Goal: Task Accomplishment & Management: Manage account settings

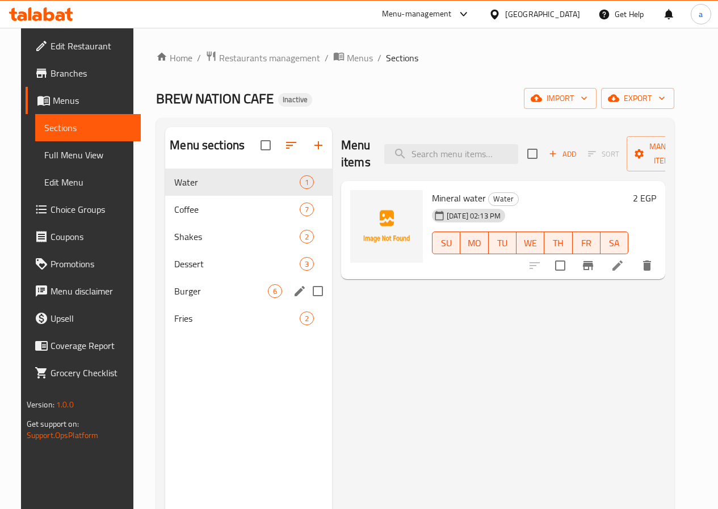
scroll to position [45, 0]
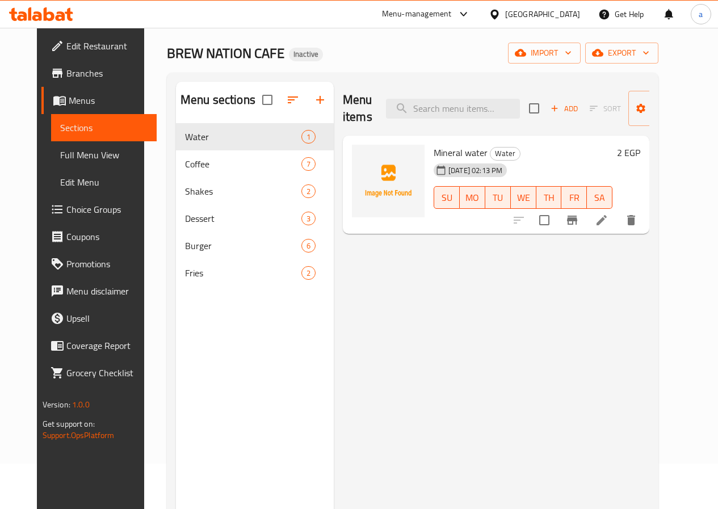
click at [69, 117] on link "Sections" at bounding box center [104, 127] width 106 height 27
click at [69, 106] on span "Menus" at bounding box center [108, 101] width 79 height 14
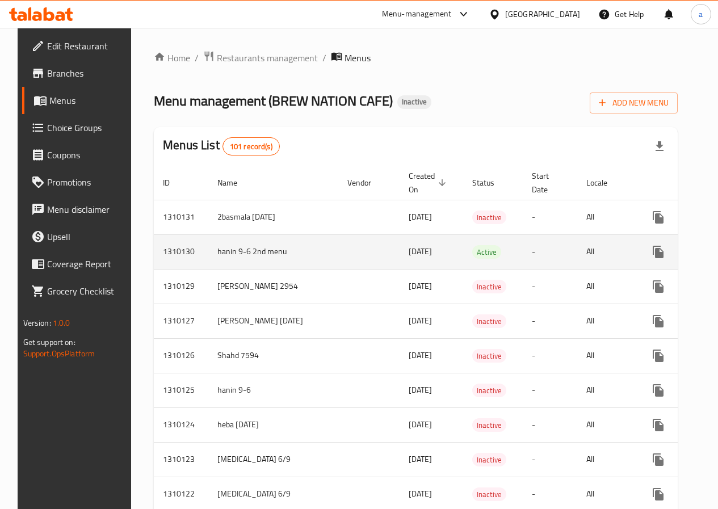
click at [679, 255] on icon "enhanced table" at bounding box center [685, 251] width 12 height 9
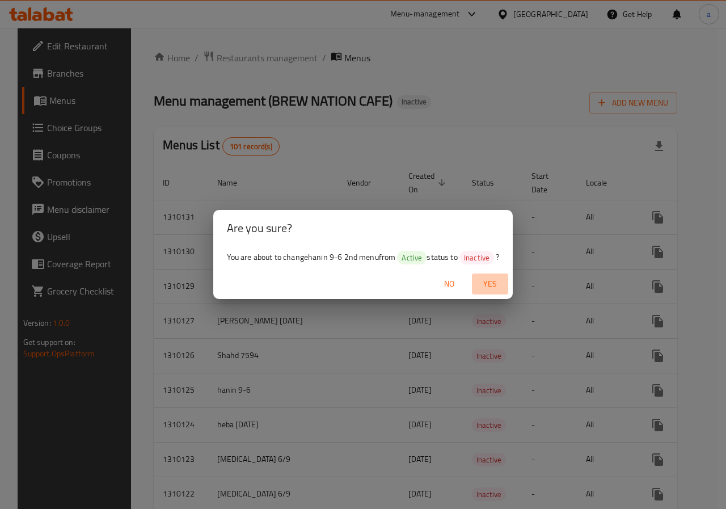
click at [489, 284] on span "Yes" at bounding box center [490, 284] width 27 height 14
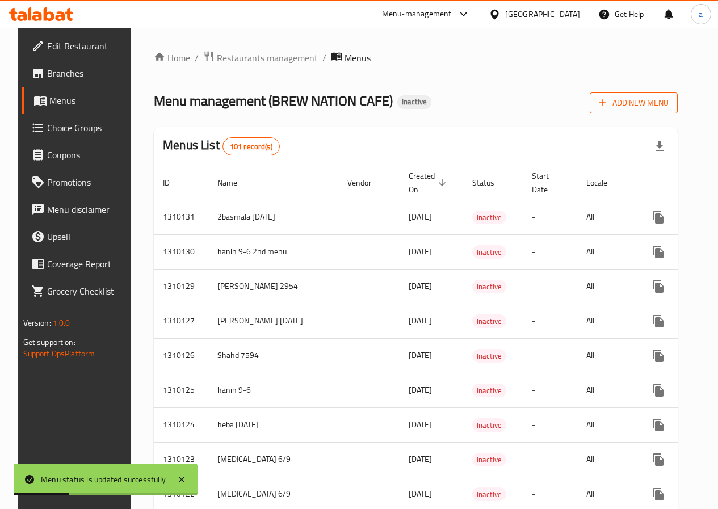
click at [647, 100] on span "Add New Menu" at bounding box center [634, 103] width 70 height 14
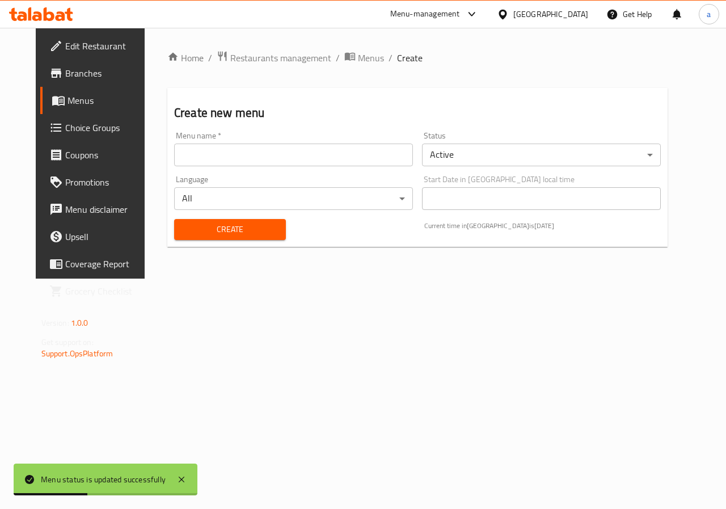
click at [314, 154] on input "text" at bounding box center [293, 155] width 239 height 23
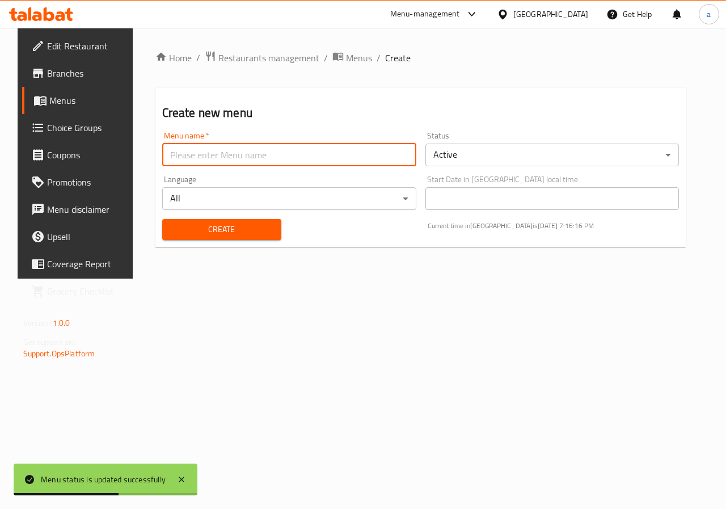
type input "[PERSON_NAME]-06/09/2025"
click at [475, 169] on div "Status Active ​" at bounding box center [552, 149] width 263 height 44
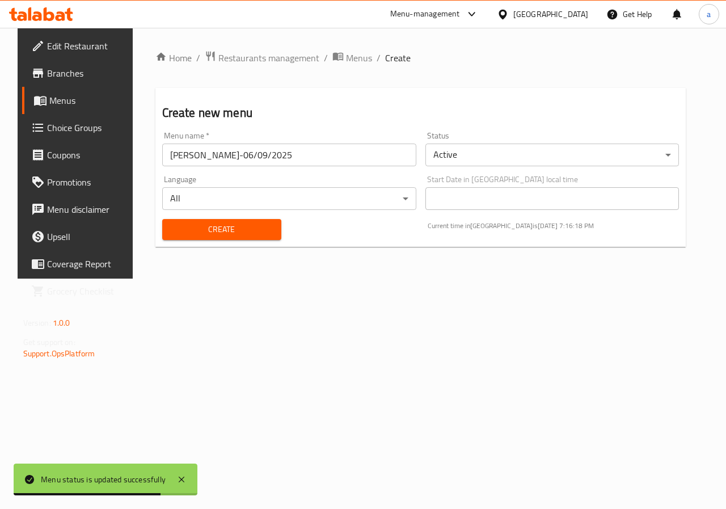
click at [482, 161] on body "Menu status is updated successfully ​ Menu-management Egypt Get Help a Edit Res…" at bounding box center [363, 268] width 726 height 481
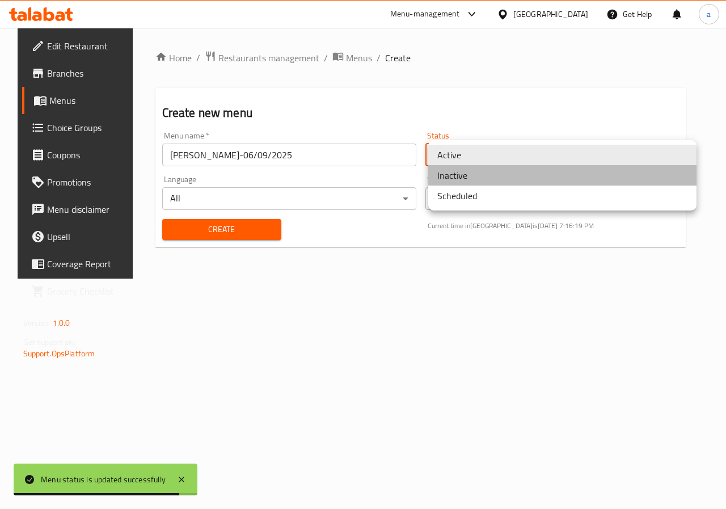
click at [477, 176] on li "Inactive" at bounding box center [562, 175] width 268 height 20
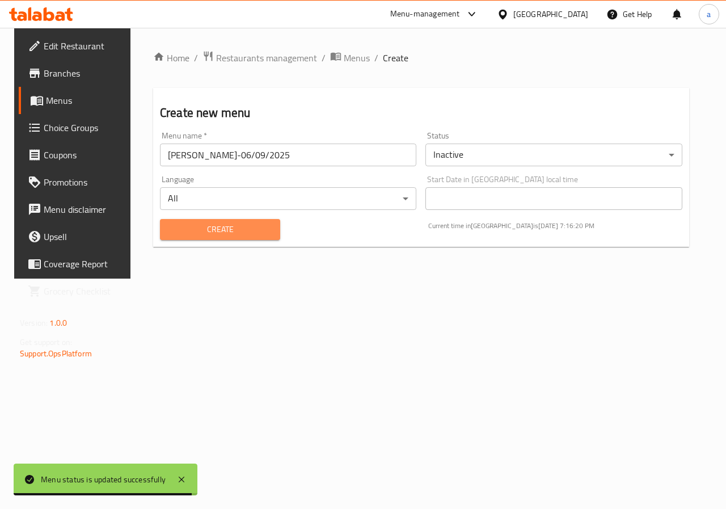
click at [255, 224] on span "Create" at bounding box center [220, 229] width 102 height 14
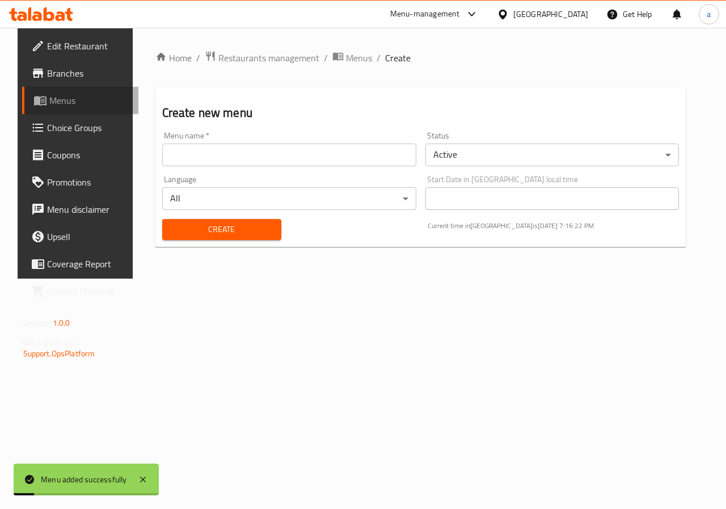
click at [56, 101] on span "Menus" at bounding box center [89, 101] width 81 height 14
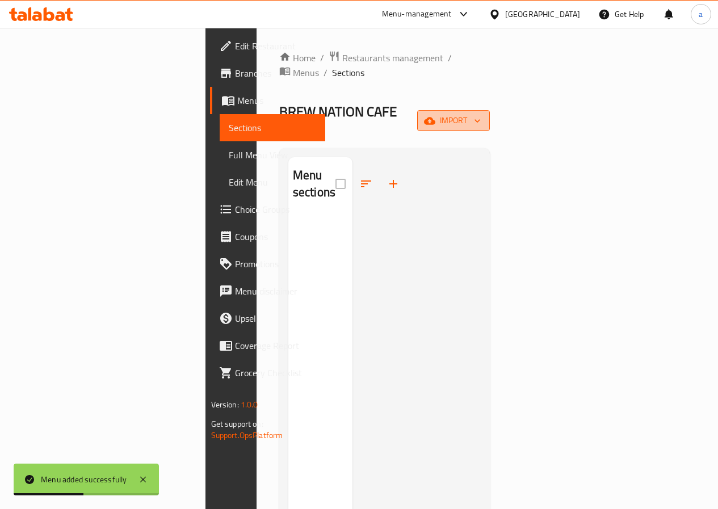
click at [490, 110] on button "import" at bounding box center [453, 120] width 73 height 21
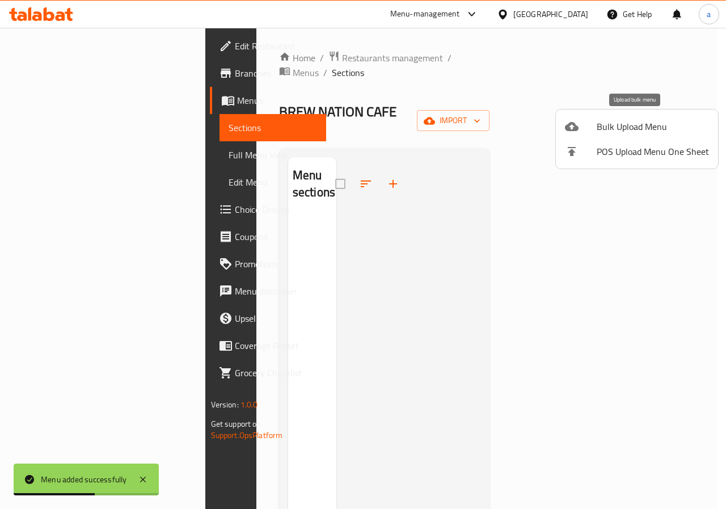
click at [616, 128] on span "Bulk Upload Menu" at bounding box center [653, 127] width 112 height 14
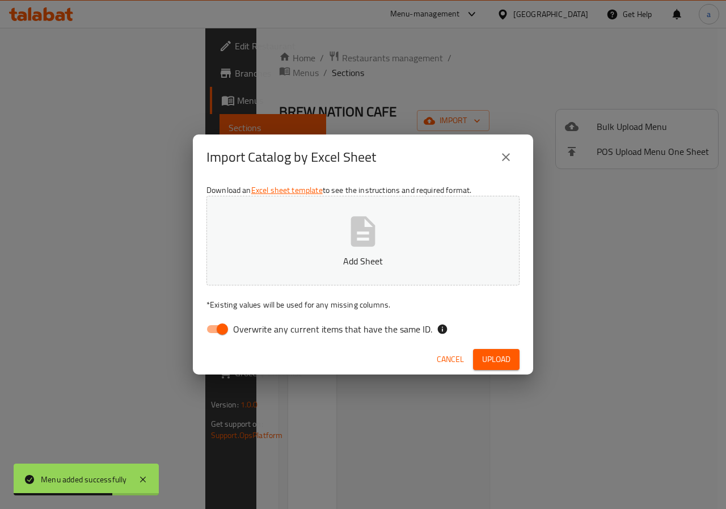
click at [221, 332] on input "Overwrite any current items that have the same ID." at bounding box center [222, 329] width 65 height 22
checkbox input "false"
click at [343, 264] on p "Add Sheet" at bounding box center [363, 261] width 278 height 14
click at [490, 355] on span "Upload" at bounding box center [496, 359] width 28 height 14
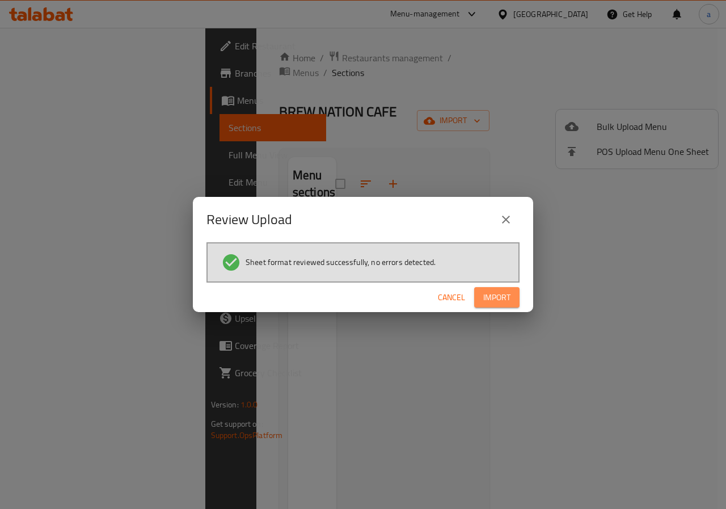
click at [511, 298] on button "Import" at bounding box center [496, 297] width 45 height 21
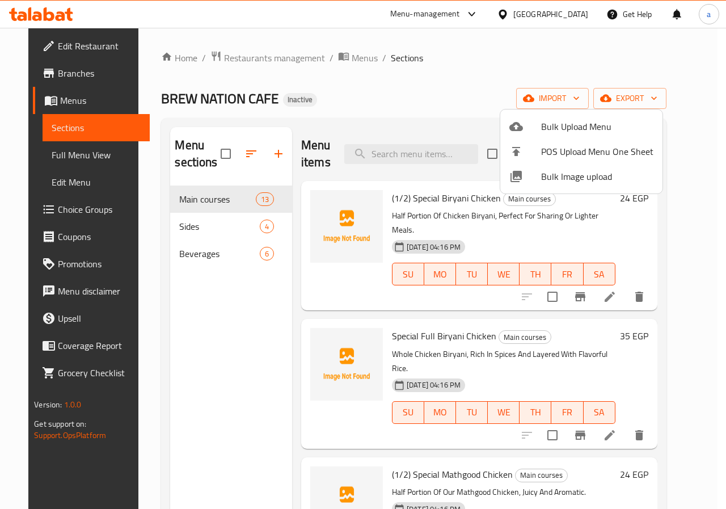
click at [419, 96] on div at bounding box center [363, 254] width 726 height 509
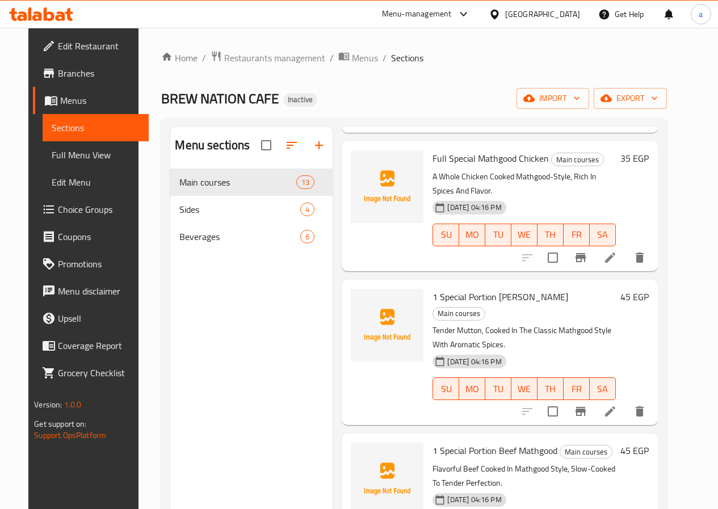
scroll to position [511, 0]
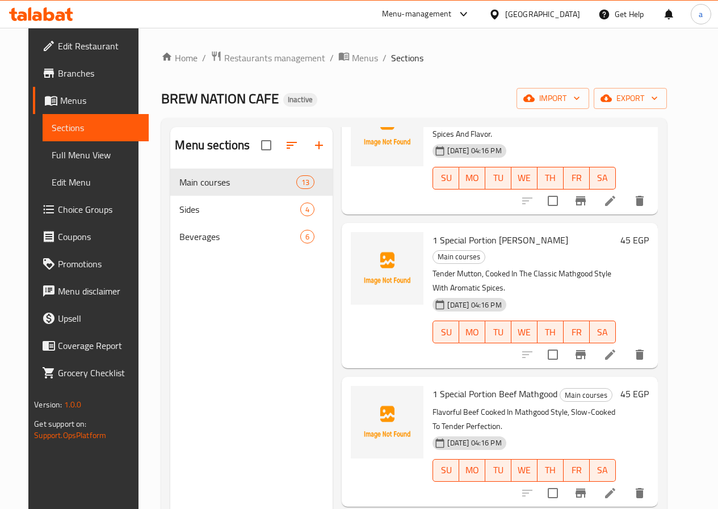
click at [66, 122] on span "Sections" at bounding box center [95, 128] width 87 height 14
click at [87, 104] on span "Menus" at bounding box center [99, 101] width 79 height 14
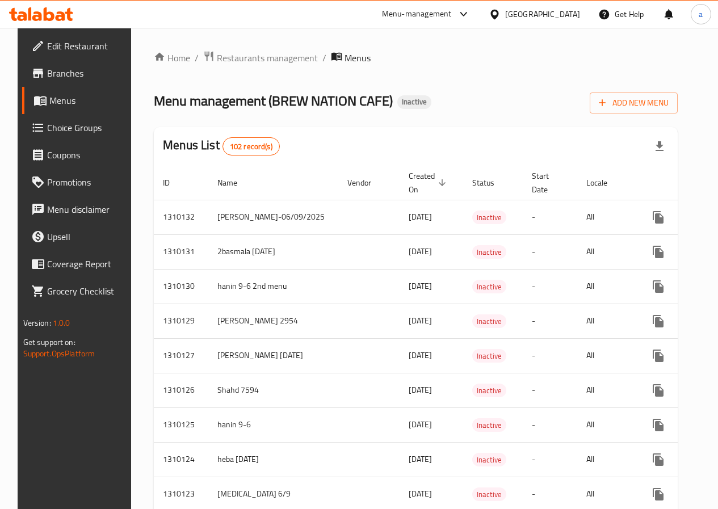
click at [244, 28] on div at bounding box center [359, 28] width 718 height 1
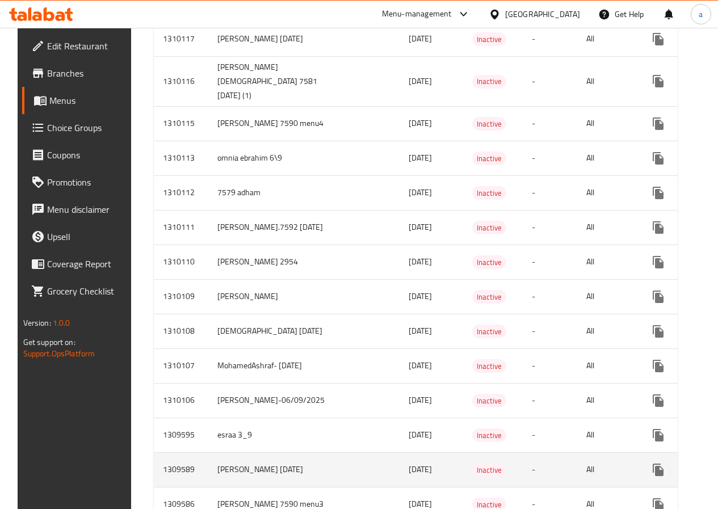
scroll to position [681, 0]
